Goal: Transaction & Acquisition: Subscribe to service/newsletter

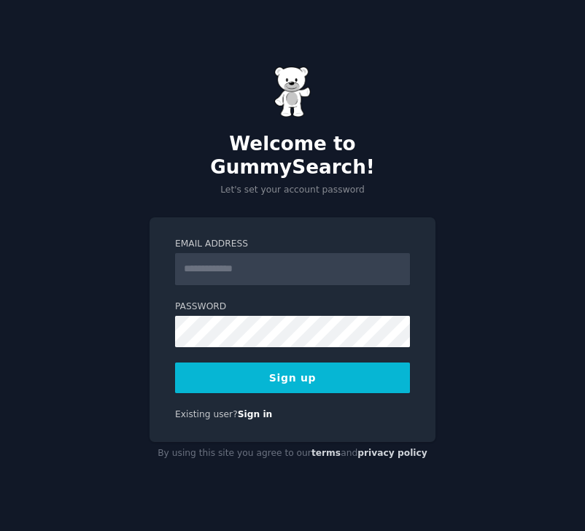
click at [328, 263] on input "Email Address" at bounding box center [292, 269] width 235 height 32
click at [274, 259] on input "Email Address" at bounding box center [292, 269] width 235 height 32
click at [282, 258] on input "**********" at bounding box center [292, 269] width 235 height 32
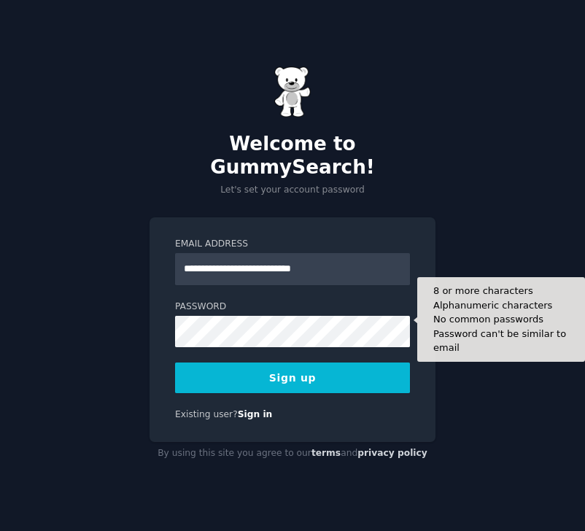
type input "**********"
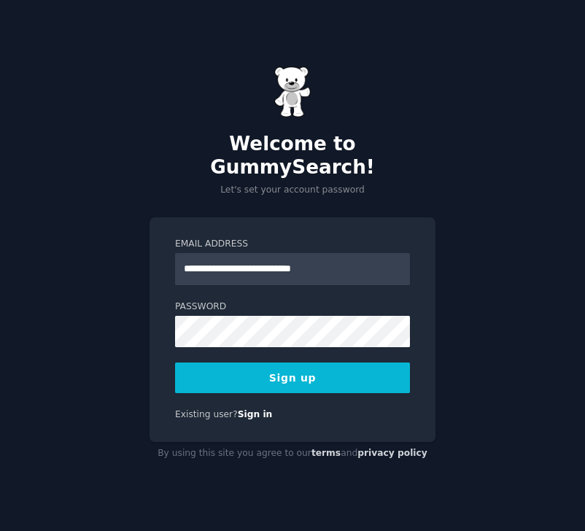
click at [285, 365] on button "Sign up" at bounding box center [292, 378] width 235 height 31
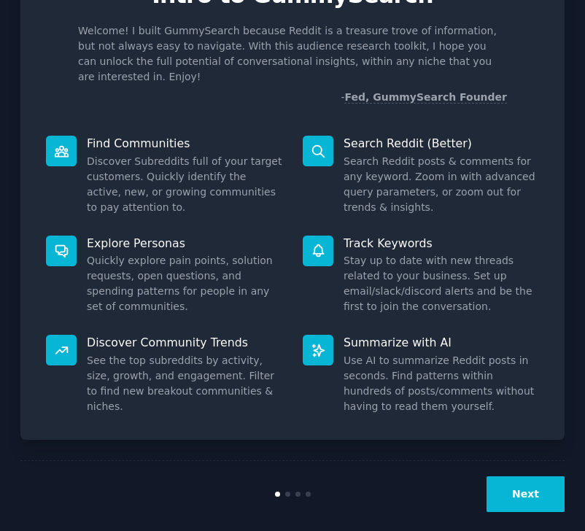
scroll to position [85, 0]
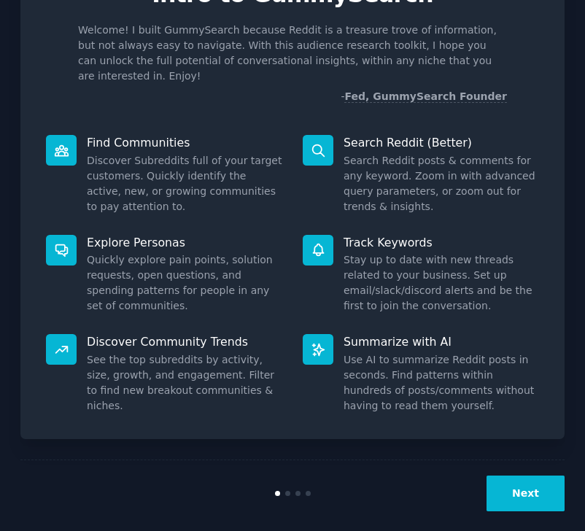
click at [508, 482] on button "Next" at bounding box center [526, 494] width 78 height 36
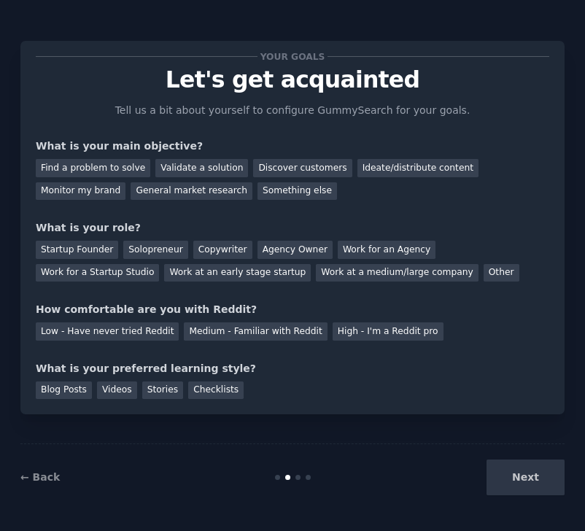
click at [508, 482] on div "Next" at bounding box center [474, 478] width 182 height 36
click at [293, 162] on div "Discover customers" at bounding box center [302, 168] width 98 height 18
click at [484, 279] on div "Other" at bounding box center [502, 273] width 36 height 18
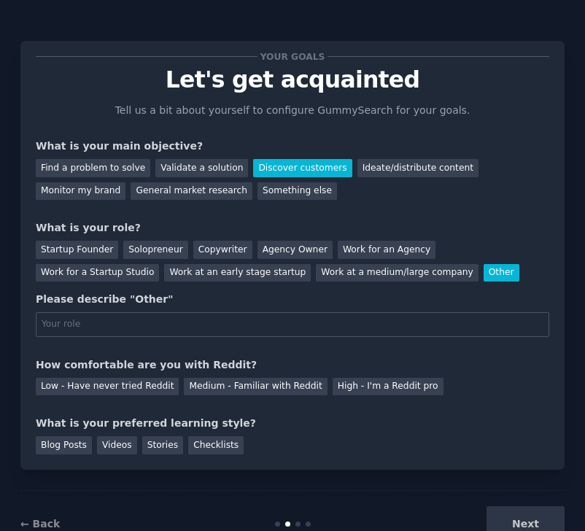
click at [500, 515] on div "Next" at bounding box center [474, 524] width 182 height 36
click at [243, 325] on input "text" at bounding box center [293, 324] width 514 height 25
type input "payment processor"
click at [136, 386] on div "Low - Have never tried Reddit" at bounding box center [107, 387] width 143 height 18
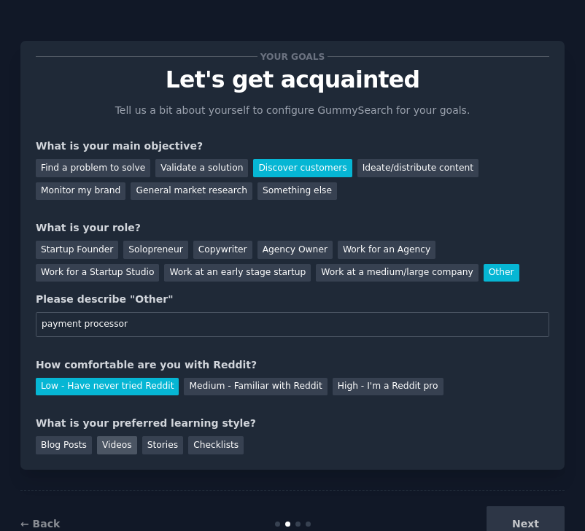
click at [109, 448] on div "Videos" at bounding box center [117, 445] width 40 height 18
click at [503, 511] on button "Next" at bounding box center [526, 524] width 78 height 36
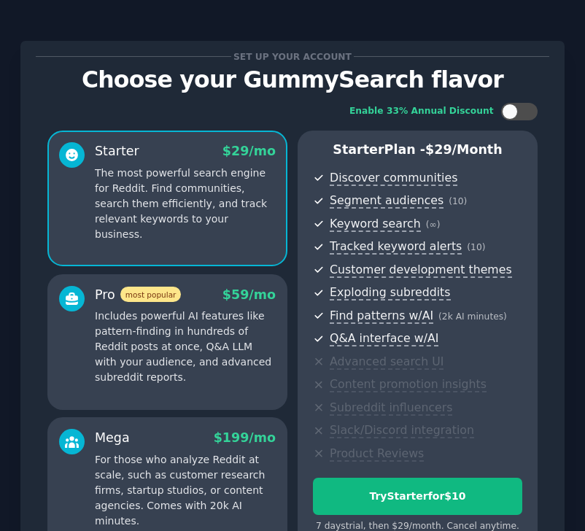
click at [191, 329] on p "Includes powerful AI features like pattern-finding in hundreds of Reddit posts …" at bounding box center [185, 347] width 181 height 77
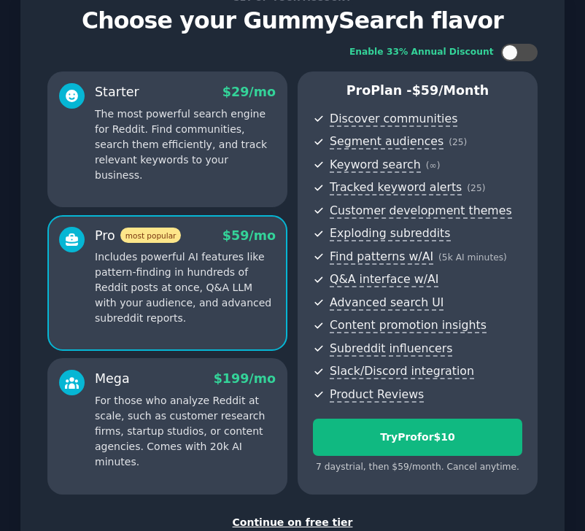
scroll to position [60, 0]
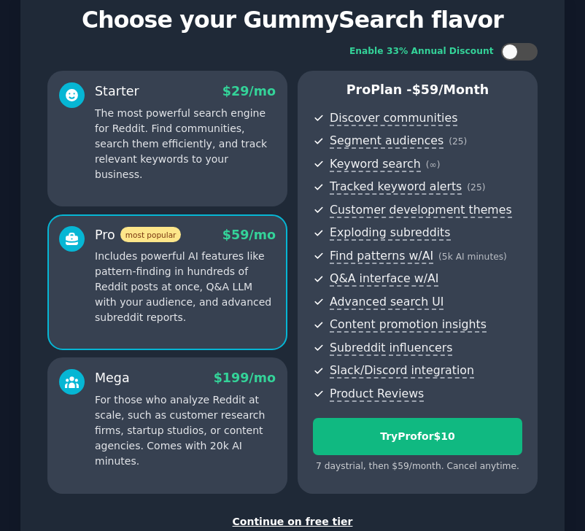
click at [161, 433] on p "For those who analyze Reddit at scale, such as customer research firms, startup…" at bounding box center [185, 430] width 181 height 77
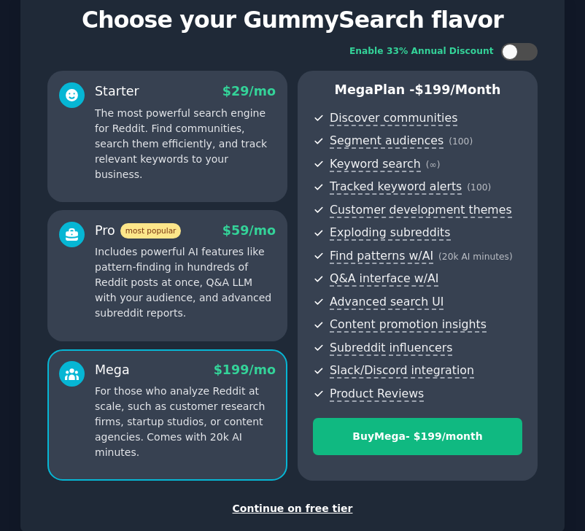
click at [137, 144] on p "The most powerful search engine for Reddit. Find communities, search them effic…" at bounding box center [185, 144] width 181 height 77
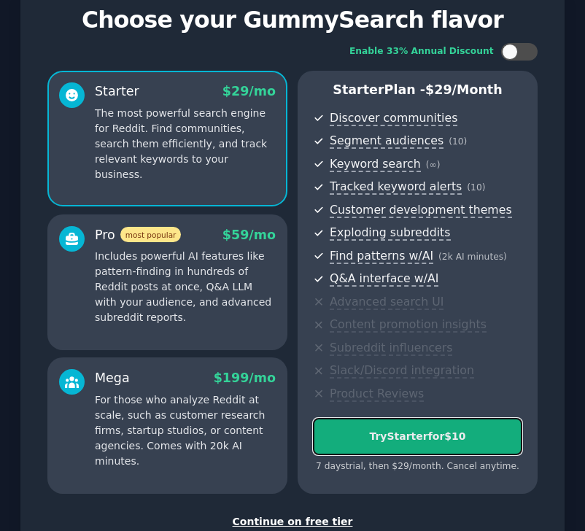
click at [484, 433] on div "Try Starter for $10" at bounding box center [418, 436] width 208 height 15
